Goal: Transaction & Acquisition: Purchase product/service

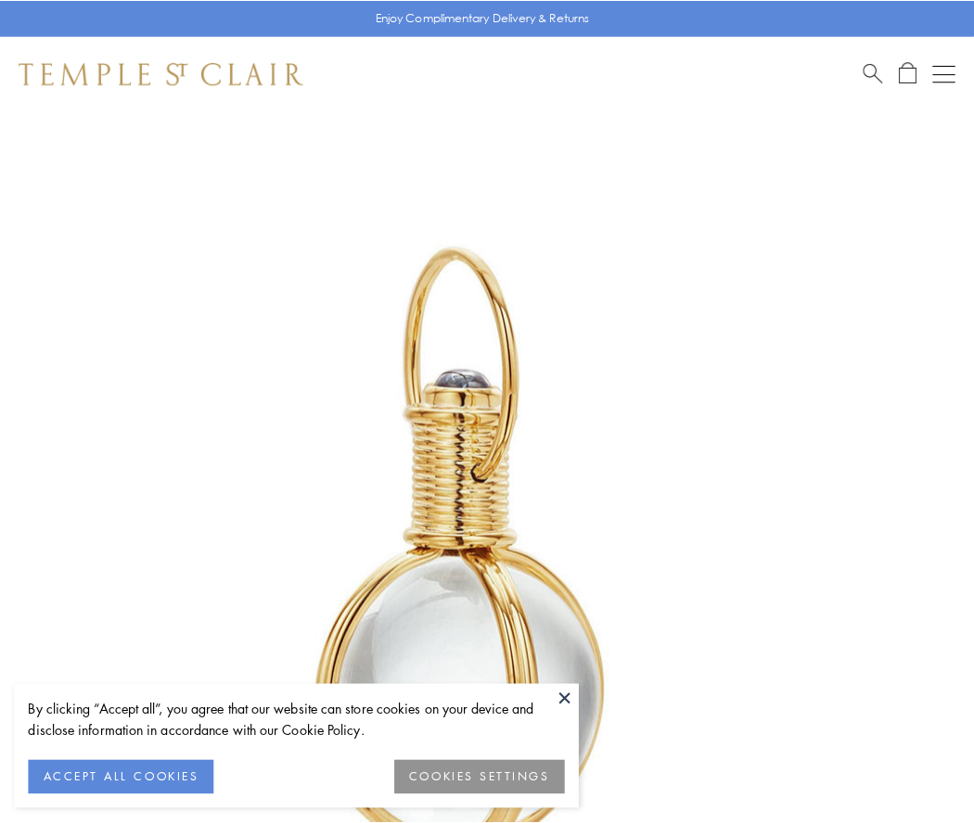
scroll to position [484, 0]
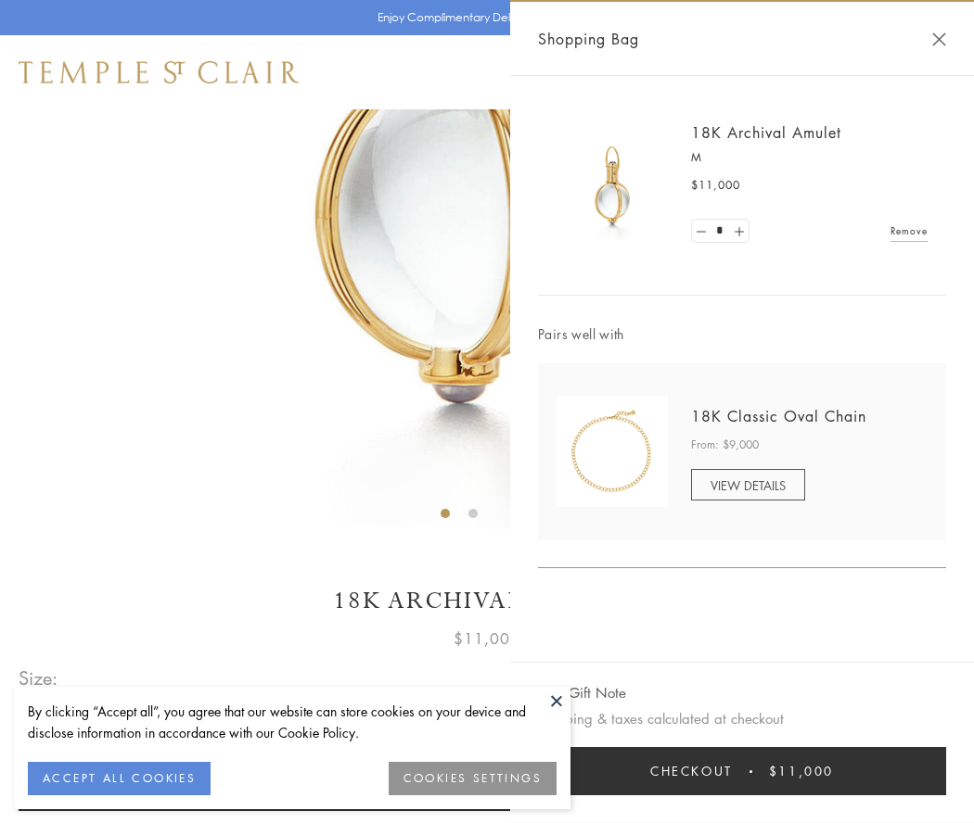
click at [742, 772] on button "Checkout $11,000" at bounding box center [742, 771] width 408 height 48
